Goal: Information Seeking & Learning: Learn about a topic

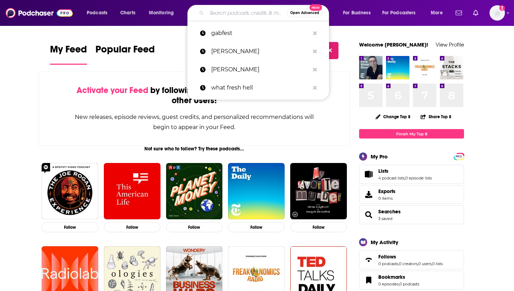
click at [240, 14] on input "Search podcasts, credits, & more..." at bounding box center [247, 12] width 80 height 11
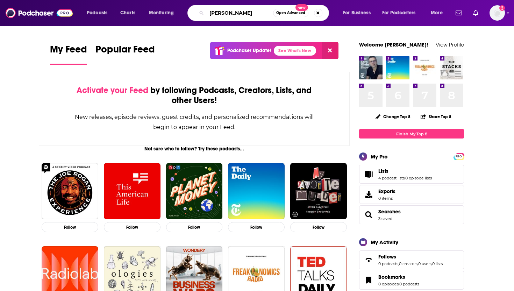
type input "[PERSON_NAME]"
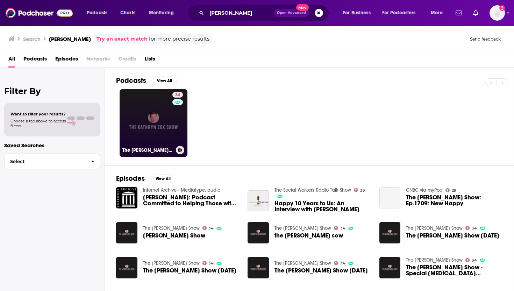
click at [137, 101] on link "34 The [PERSON_NAME] Show" at bounding box center [154, 123] width 68 height 68
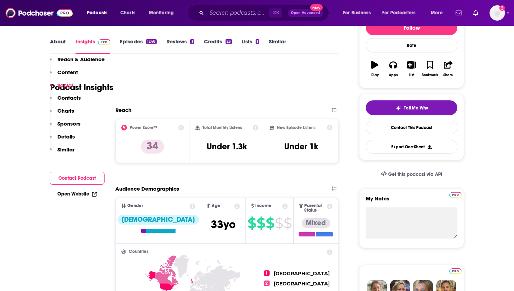
scroll to position [55, 0]
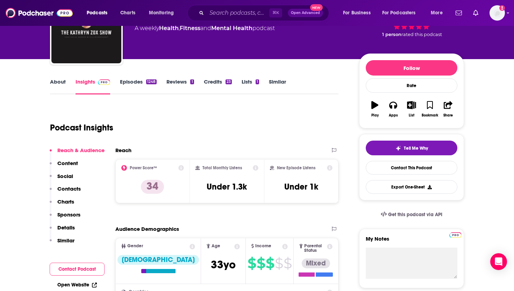
click at [50, 88] on link "About" at bounding box center [58, 86] width 16 height 16
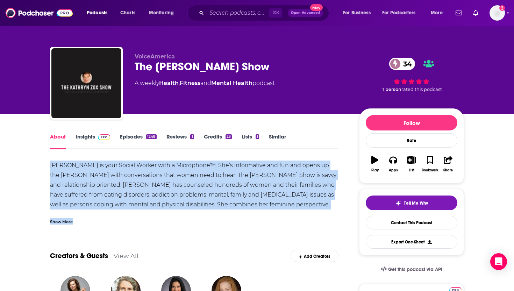
drag, startPoint x: 50, startPoint y: 167, endPoint x: 309, endPoint y: 217, distance: 263.9
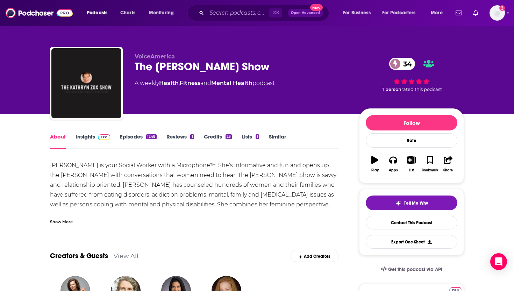
click at [66, 219] on div "Show More" at bounding box center [61, 221] width 23 height 7
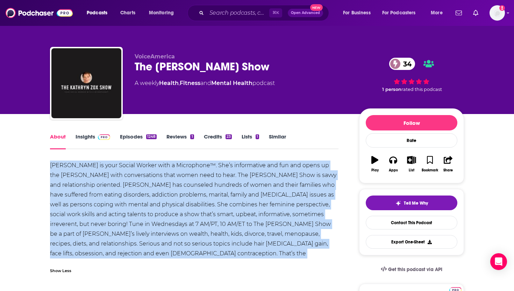
drag, startPoint x: 282, startPoint y: 255, endPoint x: 51, endPoint y: 167, distance: 246.7
click at [51, 167] on div "[PERSON_NAME] is your Social Worker with a Microphone™. She’s informative and f…" at bounding box center [194, 215] width 289 height 108
copy div "[PERSON_NAME] is your Social Worker with a Microphone™. She’s informative and f…"
click at [128, 135] on link "Episodes 1248" at bounding box center [138, 141] width 37 height 16
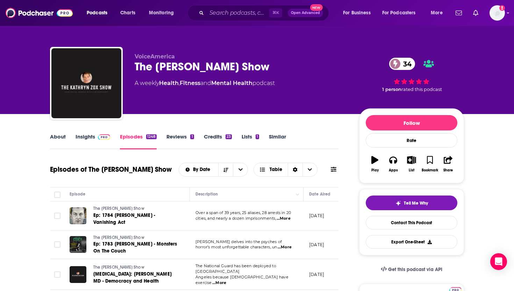
click at [58, 138] on link "About" at bounding box center [58, 141] width 16 height 16
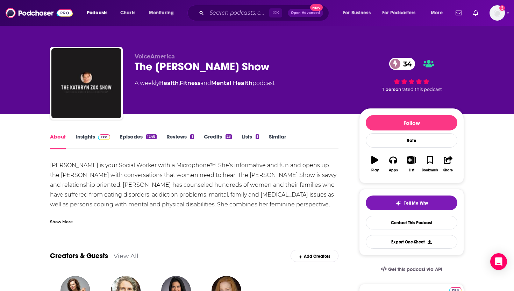
click at [84, 135] on link "Insights" at bounding box center [93, 141] width 35 height 16
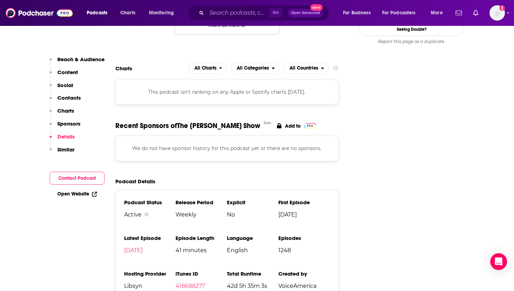
scroll to position [766, 0]
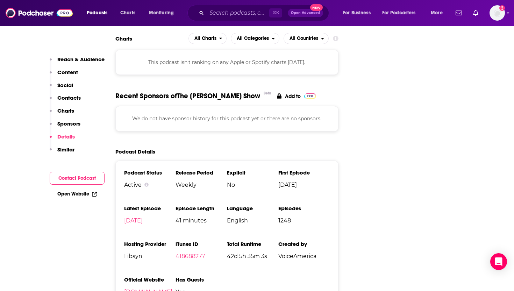
click at [159, 289] on link "[DOMAIN_NAME]" at bounding box center [148, 292] width 48 height 7
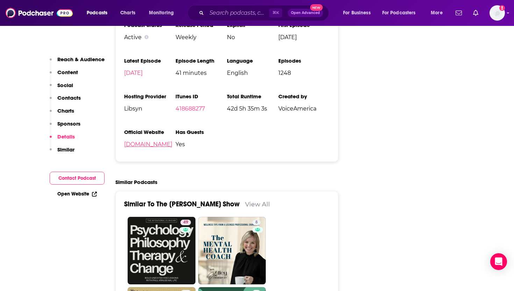
scroll to position [914, 0]
